Goal: Information Seeking & Learning: Learn about a topic

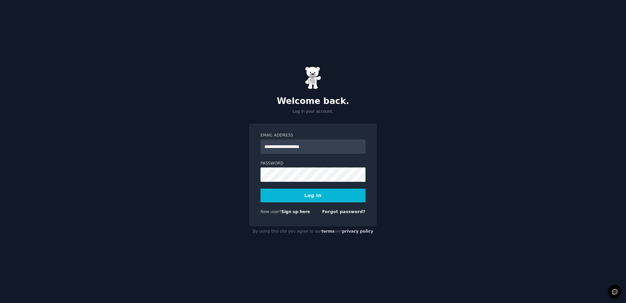
click at [305, 196] on button "Log In" at bounding box center [312, 196] width 105 height 14
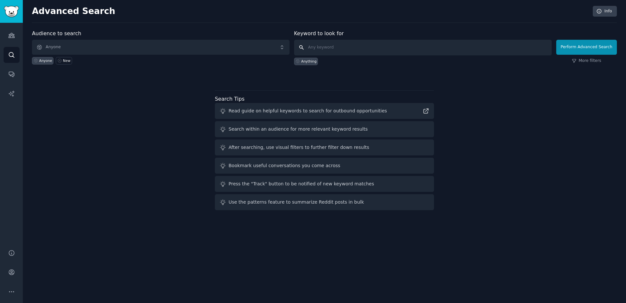
click at [370, 50] on input "text" at bounding box center [422, 48] width 257 height 16
type input "c"
type input "design certification"
click button "Perform Advanced Search" at bounding box center [586, 47] width 61 height 15
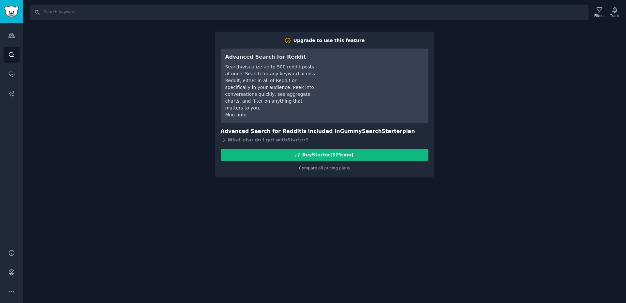
click at [518, 149] on div "Search Filters Track Upgrade to use this feature Advanced Search for Reddit Sea…" at bounding box center [324, 151] width 603 height 303
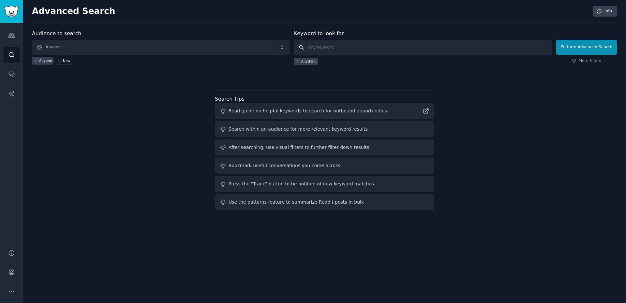
click at [331, 50] on input "text" at bounding box center [422, 48] width 257 height 16
type input "credential"
click button "Perform Advanced Search" at bounding box center [586, 47] width 61 height 15
click at [14, 31] on link "Audiences" at bounding box center [12, 35] width 16 height 16
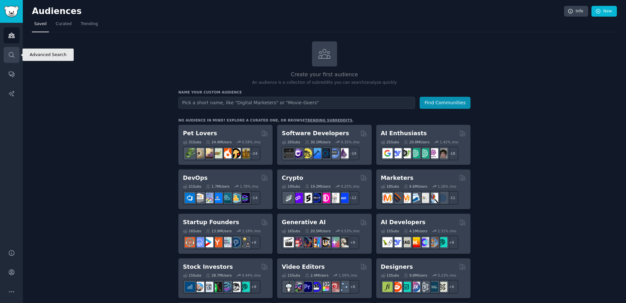
click at [9, 54] on icon "Sidebar" at bounding box center [11, 54] width 7 height 7
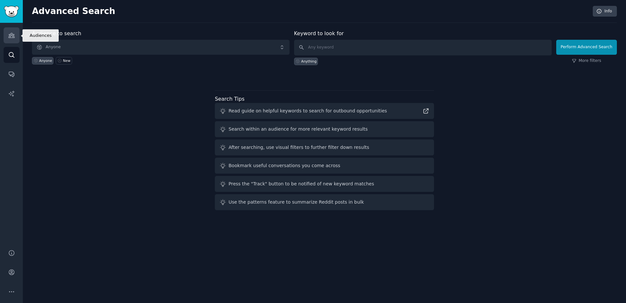
click at [14, 33] on icon "Sidebar" at bounding box center [11, 35] width 7 height 7
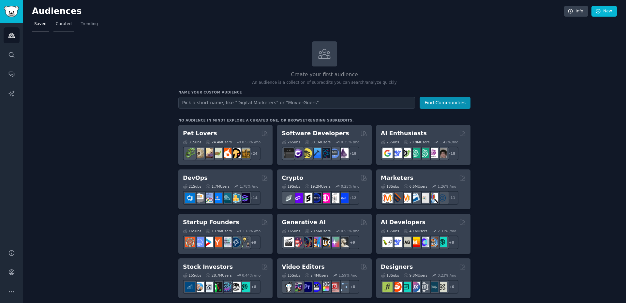
click at [68, 27] on link "Curated" at bounding box center [63, 25] width 21 height 13
